Goal: Navigation & Orientation: Find specific page/section

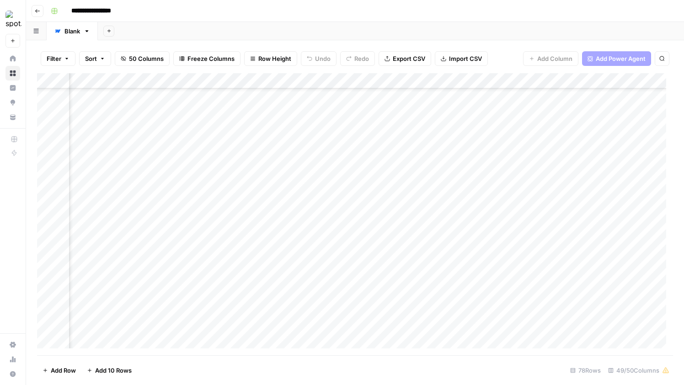
scroll to position [371, 3283]
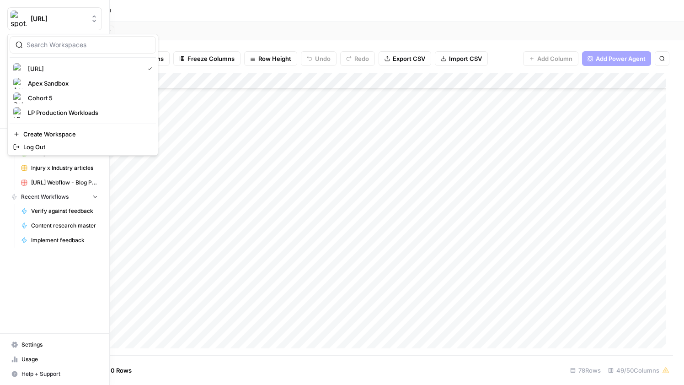
click at [13, 20] on img "Workspace: spot.ai" at bounding box center [19, 19] width 16 height 16
click at [67, 96] on span "Cohort 5" at bounding box center [88, 97] width 121 height 9
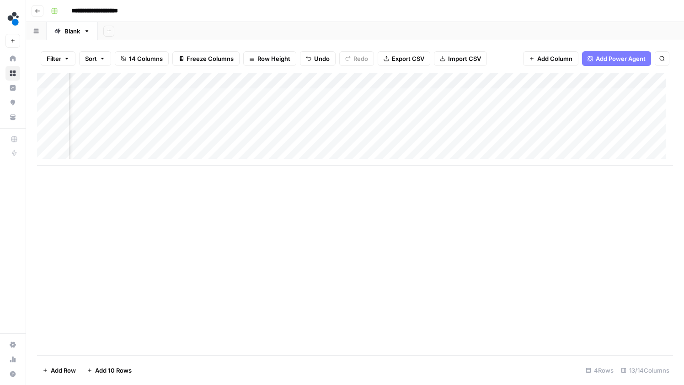
scroll to position [0, 91]
